Goal: Task Accomplishment & Management: Manage account settings

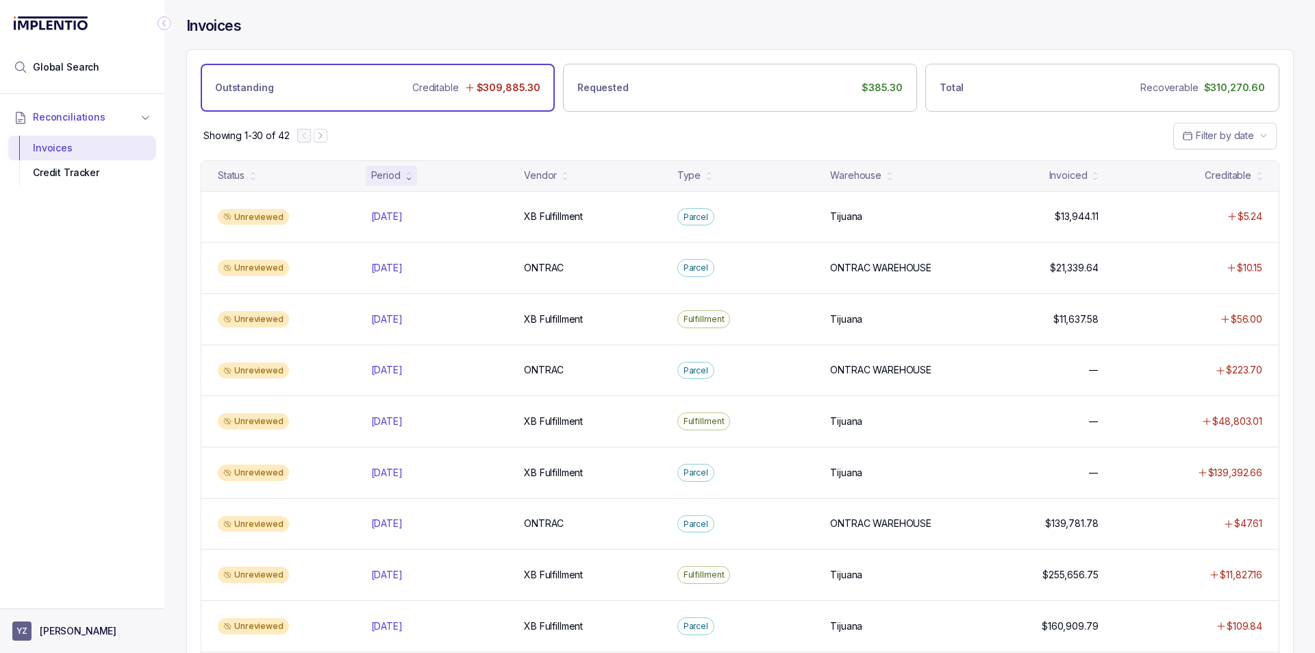
click at [69, 630] on p "[PERSON_NAME]" at bounding box center [78, 631] width 77 height 14
click at [71, 602] on p "Logout" at bounding box center [91, 601] width 114 height 14
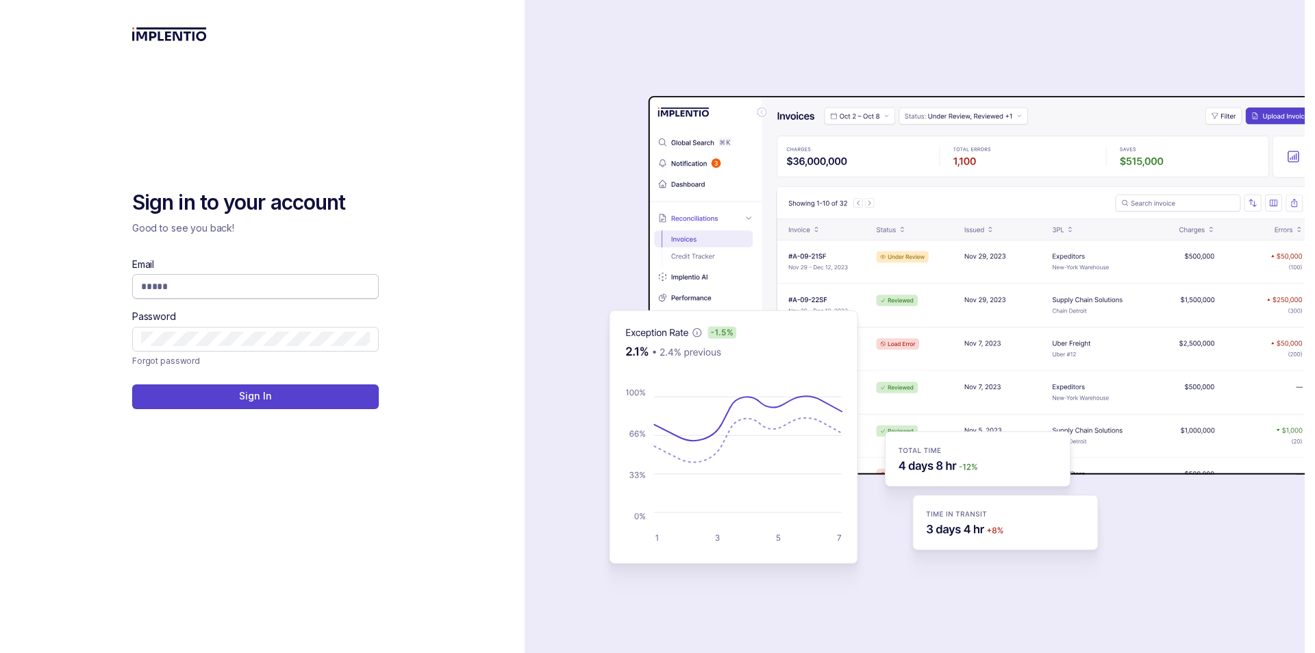
click at [207, 282] on input "Email" at bounding box center [255, 286] width 229 height 14
type input "**********"
